Goal: Book appointment/travel/reservation

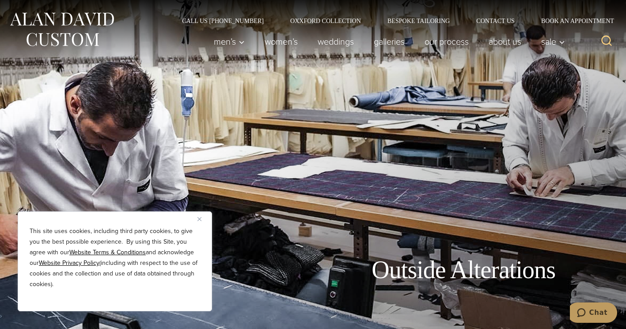
click at [197, 220] on img "Close" at bounding box center [199, 219] width 4 height 4
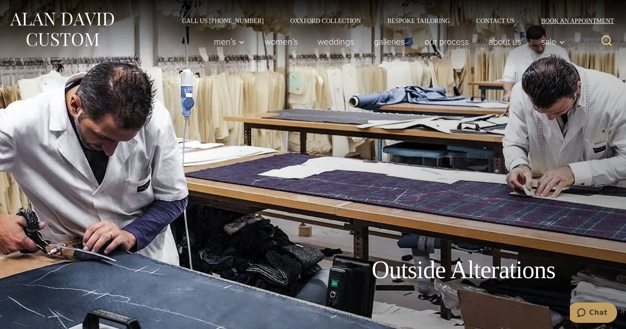
click at [556, 19] on link "Book an Appointment" at bounding box center [572, 21] width 89 height 6
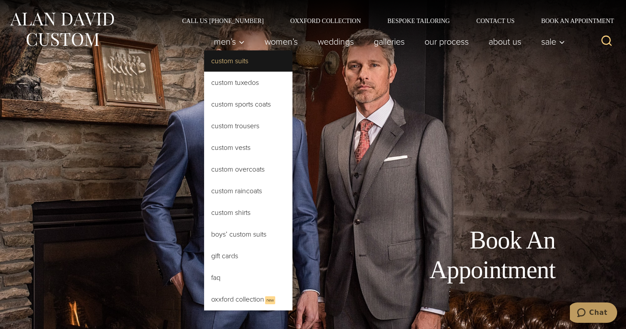
click at [229, 61] on link "Custom Suits" at bounding box center [248, 60] width 88 height 21
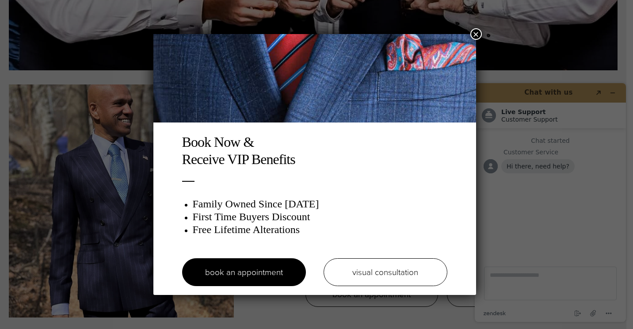
click at [476, 29] on button "×" at bounding box center [475, 33] width 11 height 11
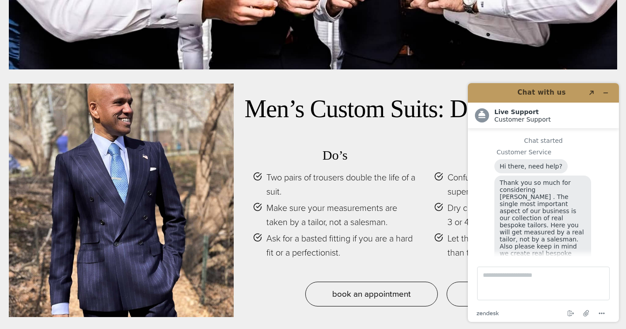
scroll to position [11, 0]
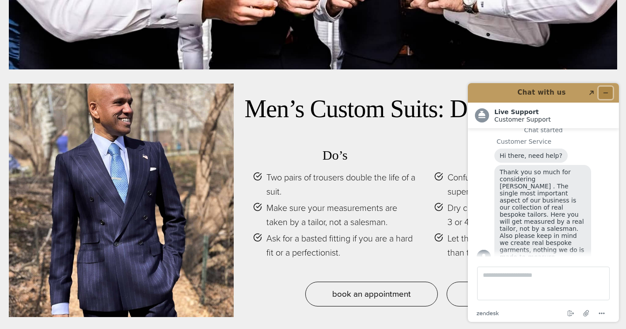
click at [604, 93] on icon "Minimize widget" at bounding box center [606, 93] width 6 height 6
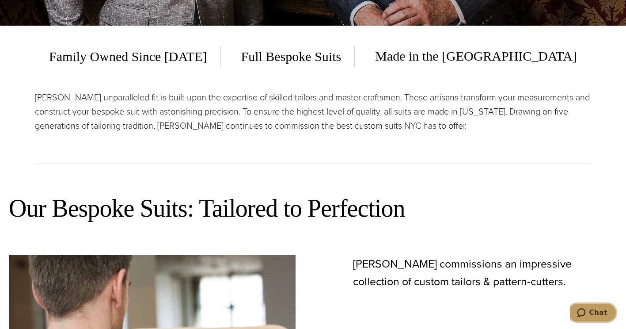
scroll to position [0, 0]
